Goal: Task Accomplishment & Management: Manage account settings

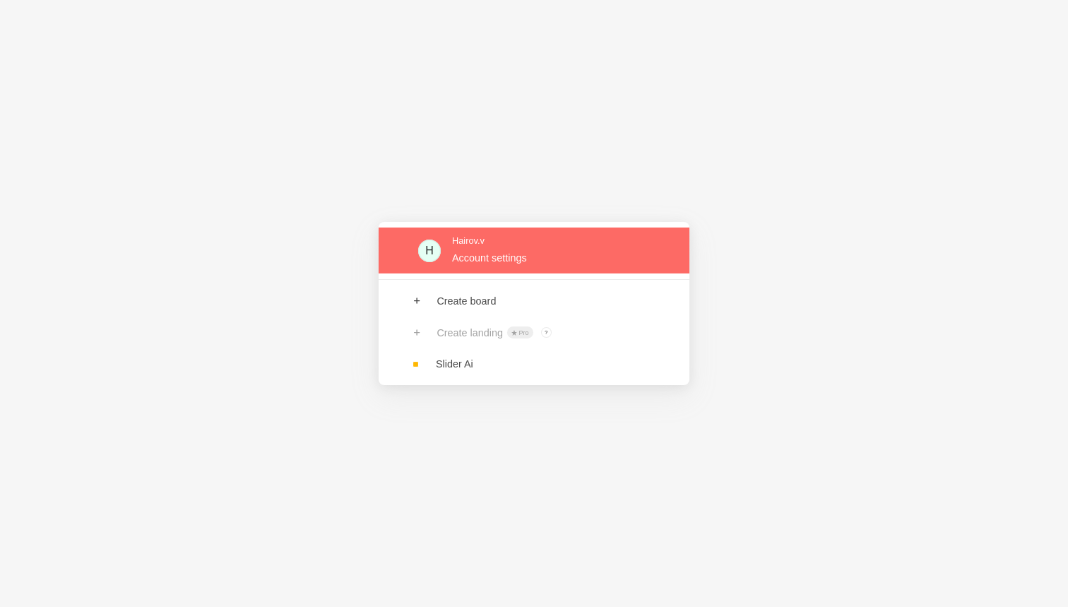
click at [488, 247] on link at bounding box center [534, 251] width 311 height 46
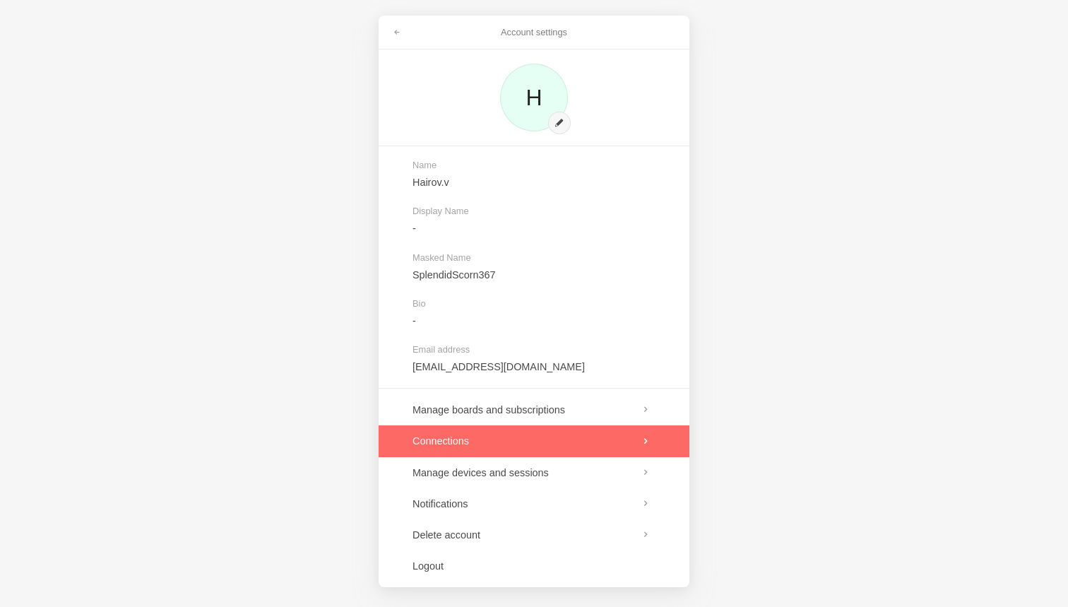
scroll to position [6, 0]
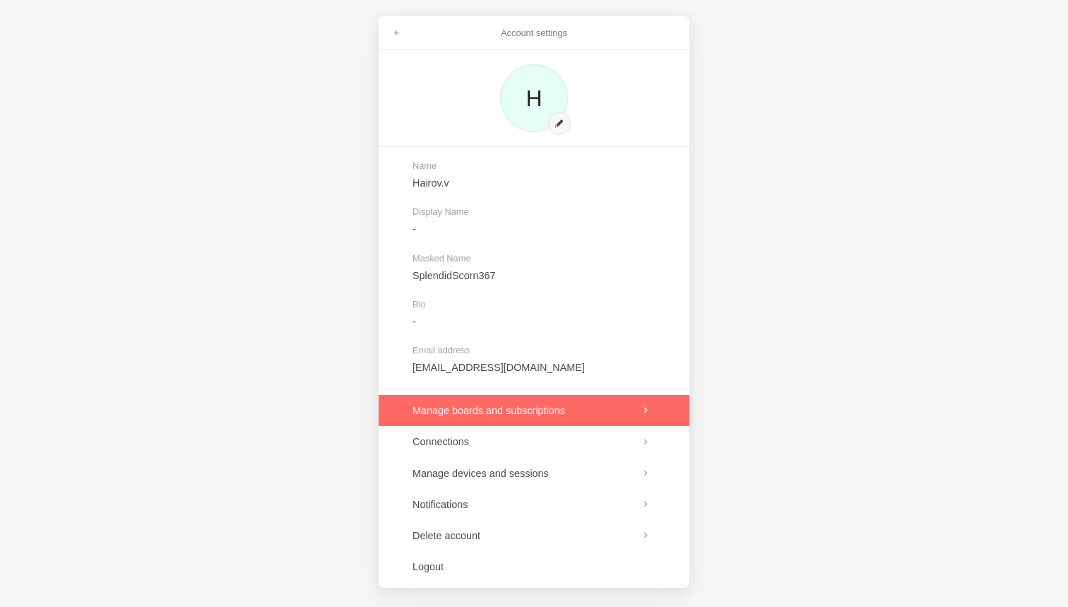
click at [539, 414] on link at bounding box center [534, 410] width 311 height 31
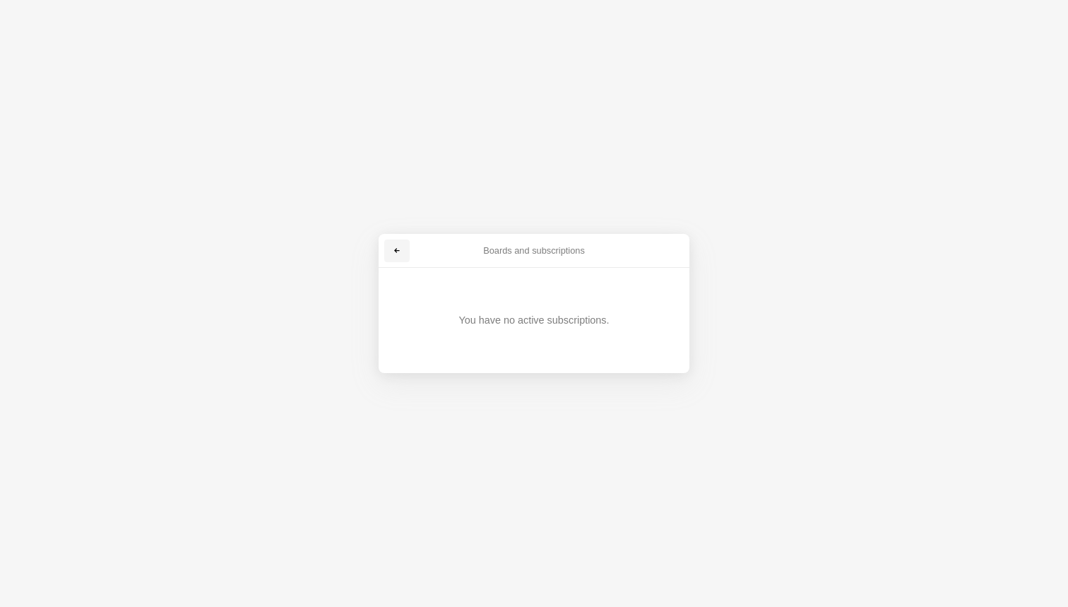
click at [406, 258] on link at bounding box center [396, 251] width 25 height 23
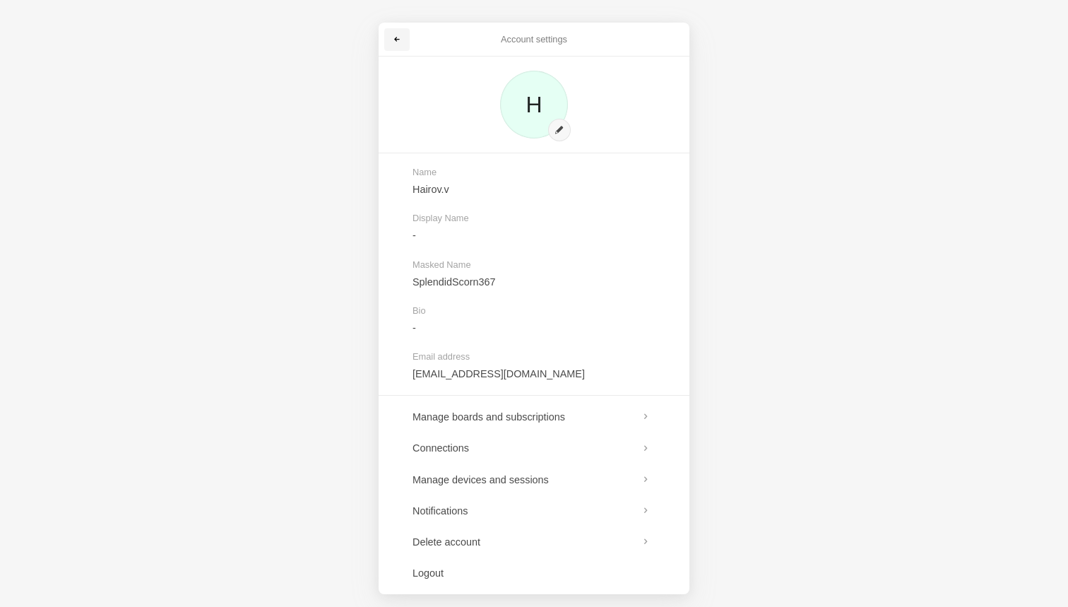
click at [401, 37] on span at bounding box center [397, 39] width 8 height 8
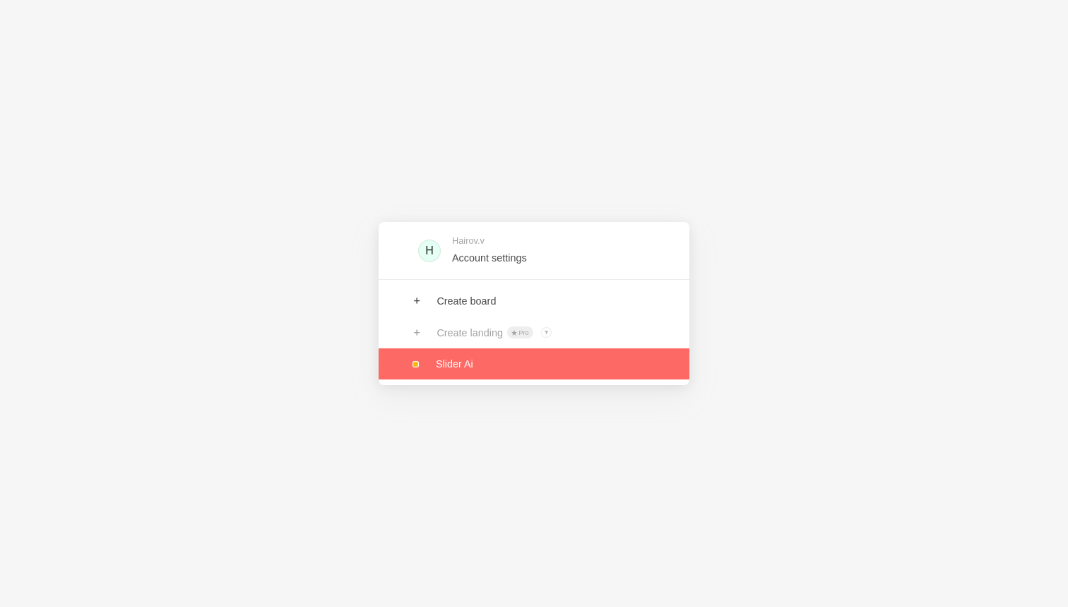
click at [474, 358] on link at bounding box center [534, 363] width 311 height 31
